Goal: Check status: Check status

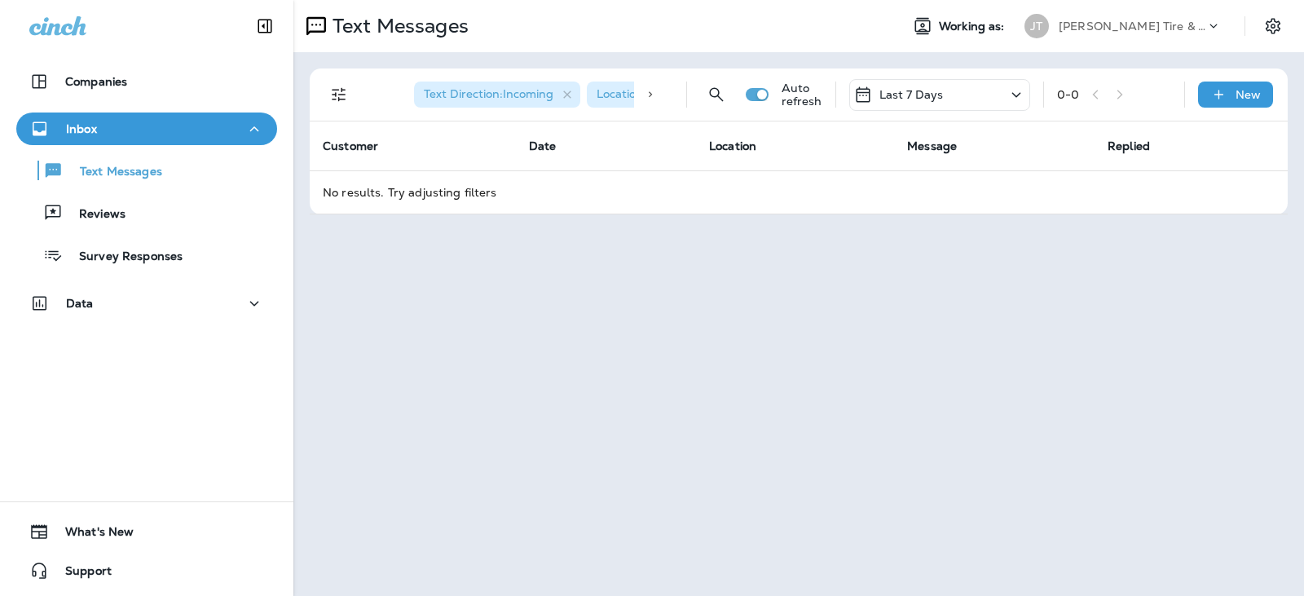
click at [944, 90] on div "Last 7 Days" at bounding box center [939, 95] width 181 height 32
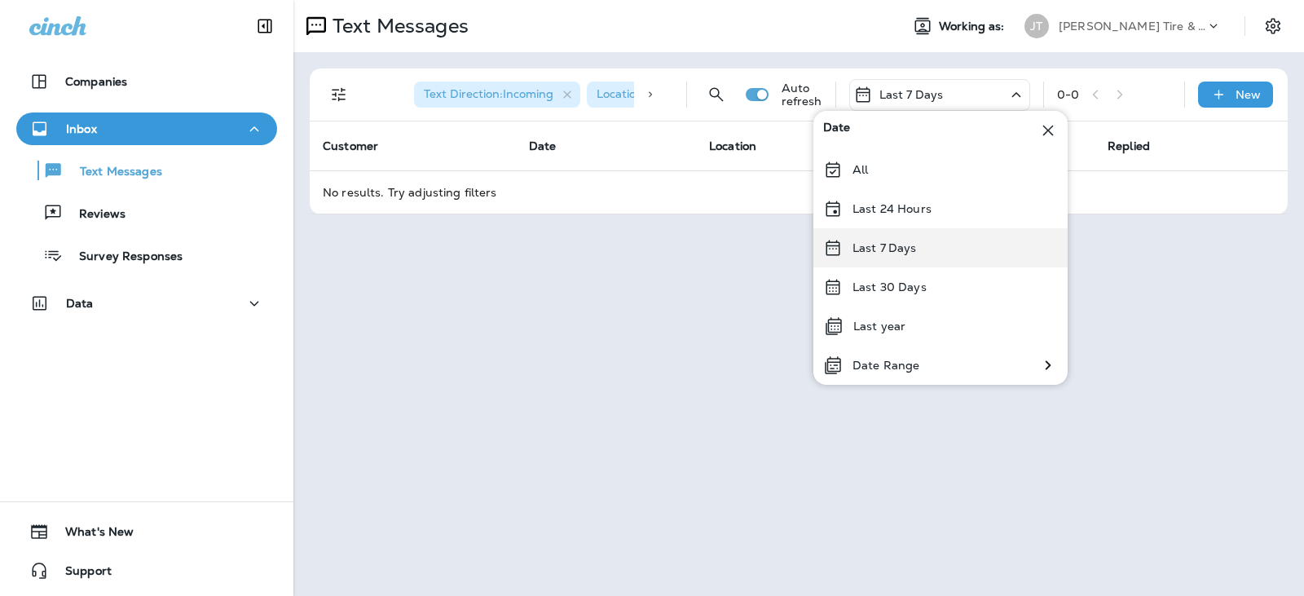
click at [905, 244] on p "Last 7 Days" at bounding box center [884, 247] width 64 height 13
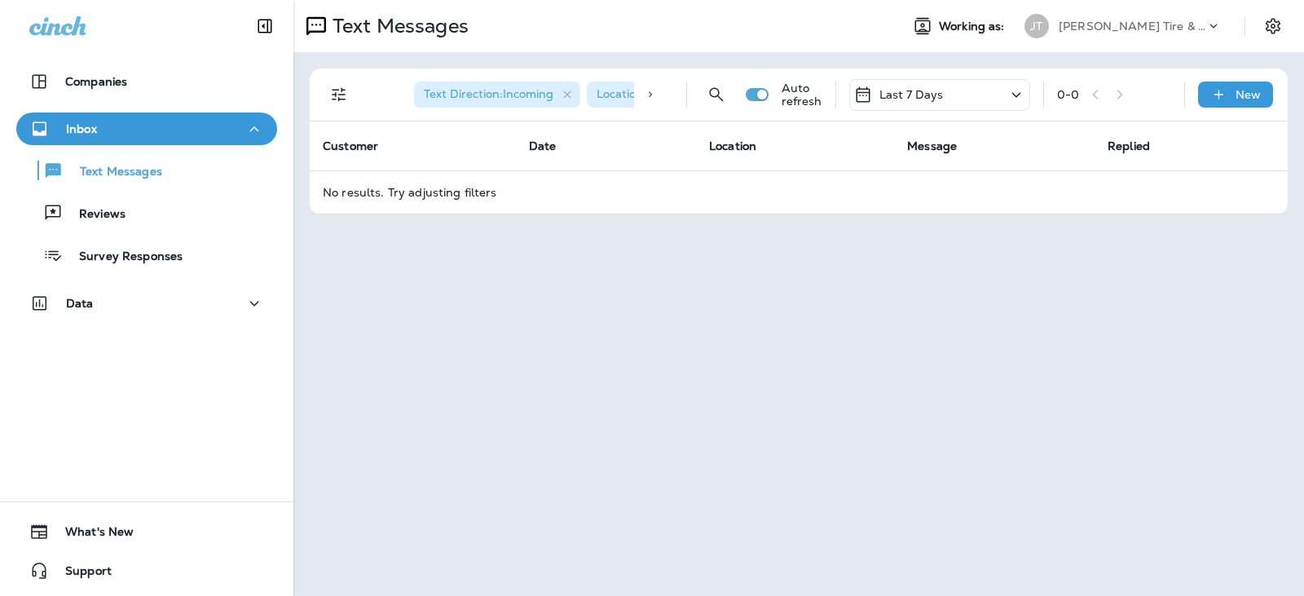
click at [946, 90] on div "Last 7 Days" at bounding box center [939, 95] width 181 height 32
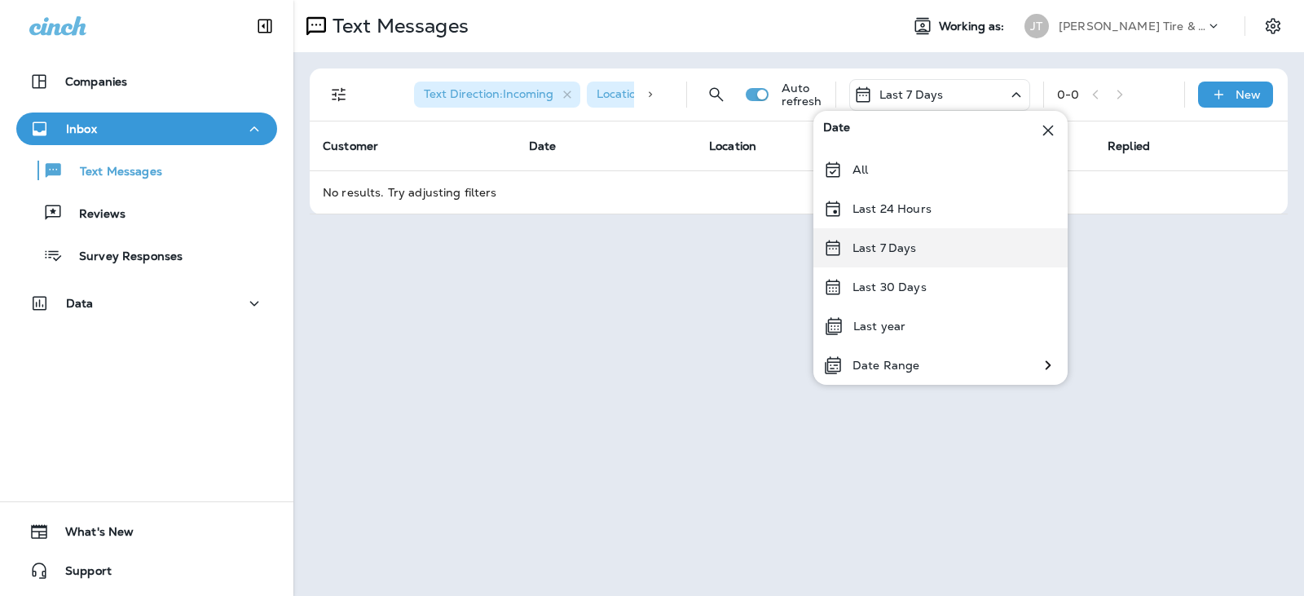
click at [903, 244] on p "Last 7 Days" at bounding box center [884, 247] width 64 height 13
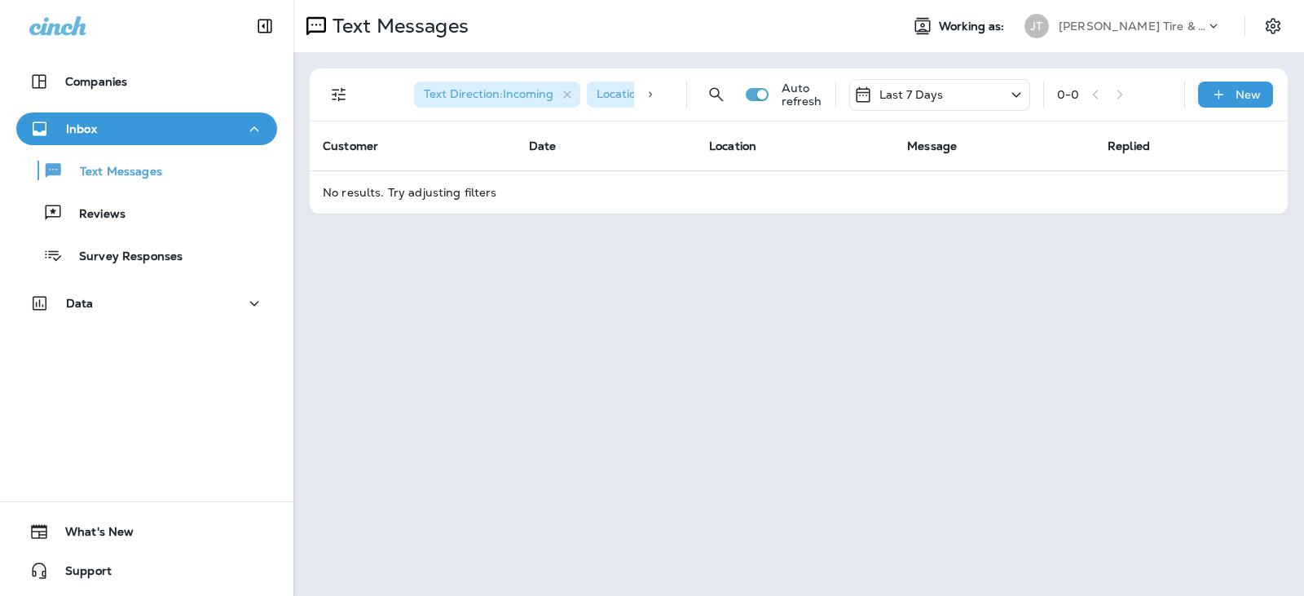
click at [995, 96] on div "Last 7 Days" at bounding box center [939, 95] width 181 height 32
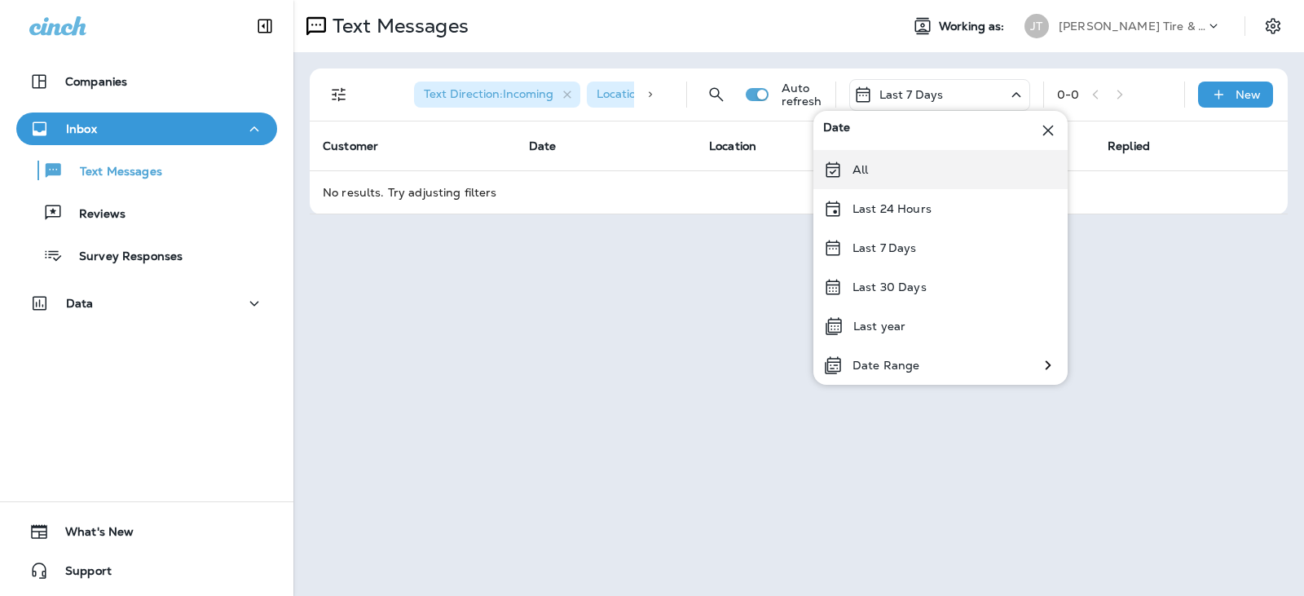
click at [914, 179] on div "All" at bounding box center [940, 169] width 254 height 39
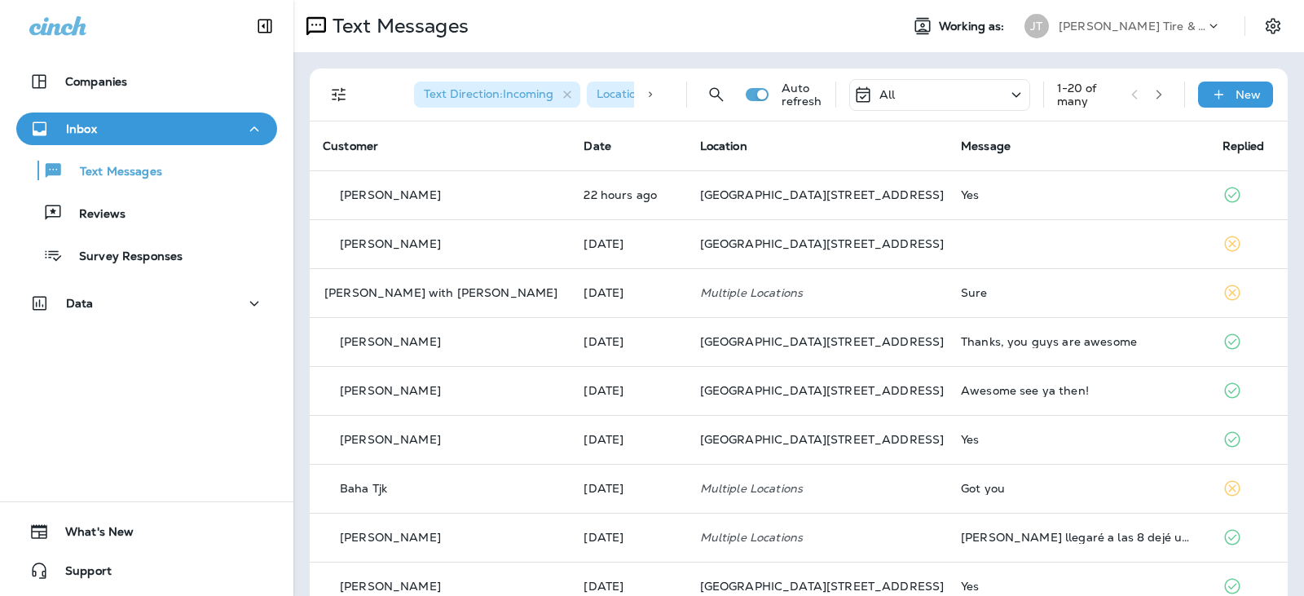
click at [976, 92] on div "All" at bounding box center [939, 95] width 181 height 32
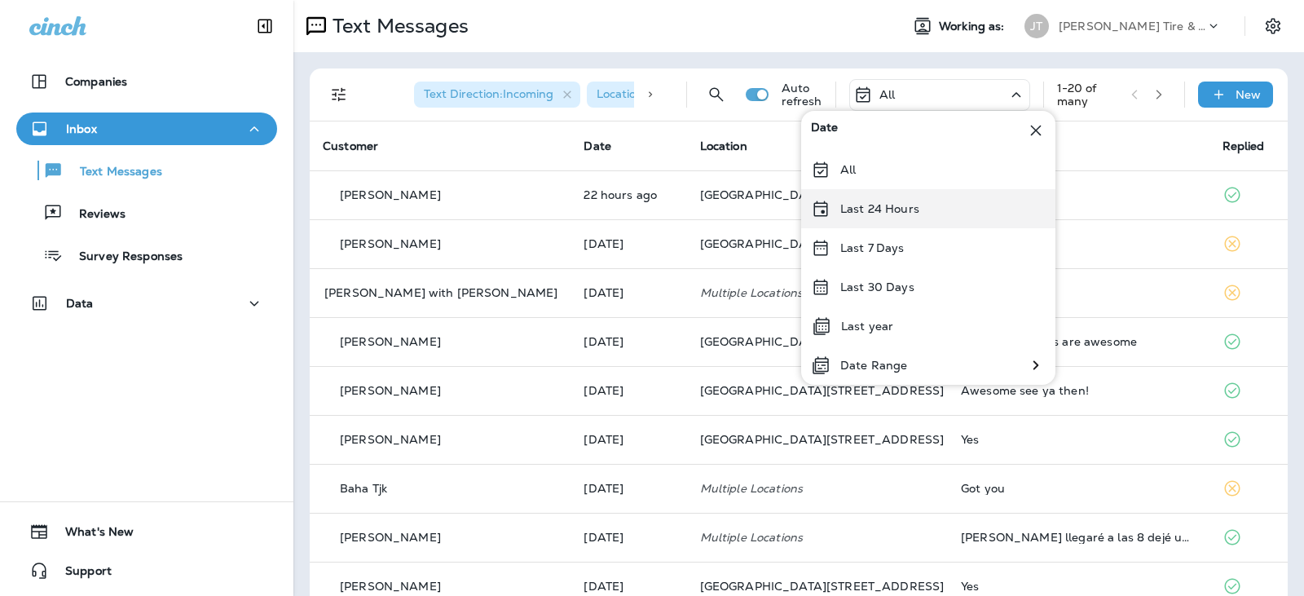
click at [920, 213] on div "Last 24 Hours" at bounding box center [928, 208] width 254 height 39
